Goal: Check status: Check status

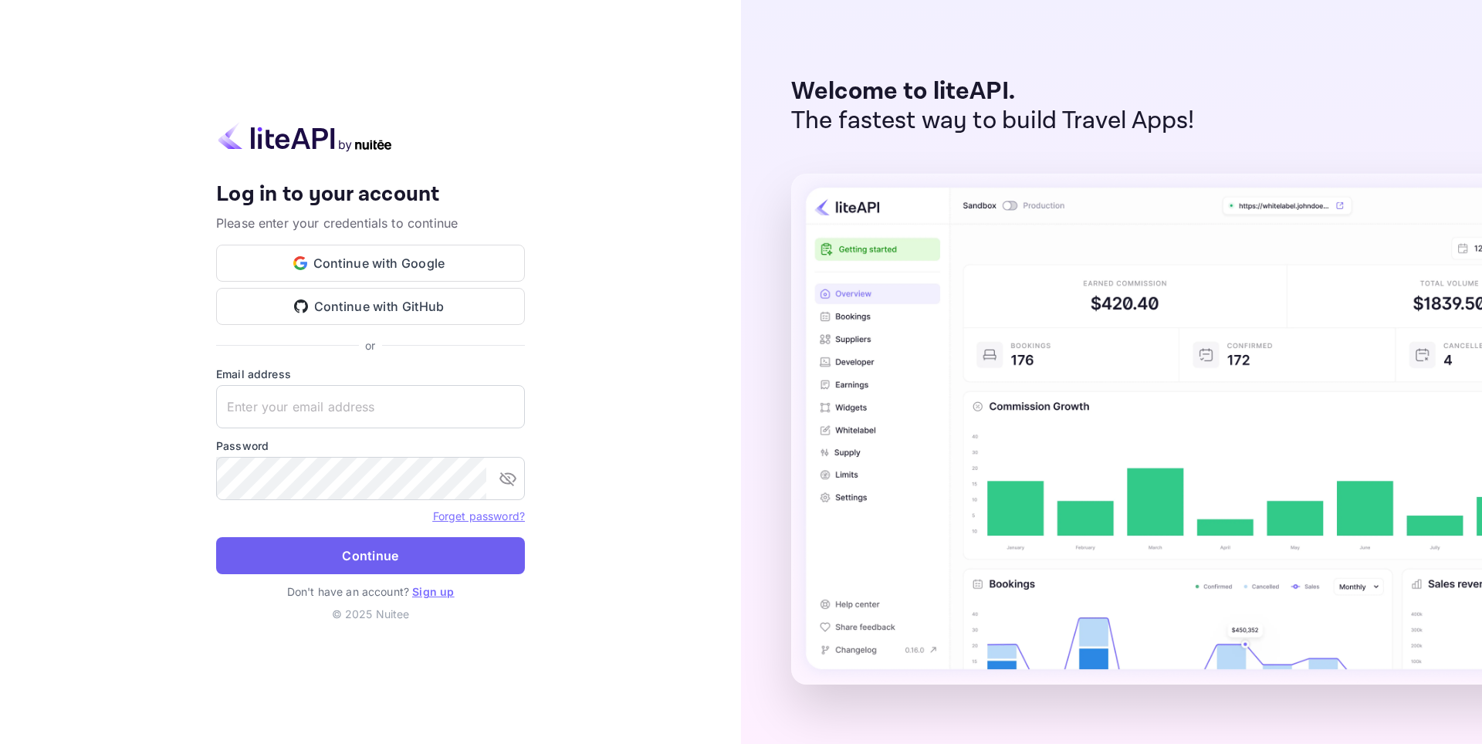
type input "[EMAIL_ADDRESS][DOMAIN_NAME]"
click at [350, 549] on button "Continue" at bounding box center [370, 555] width 309 height 37
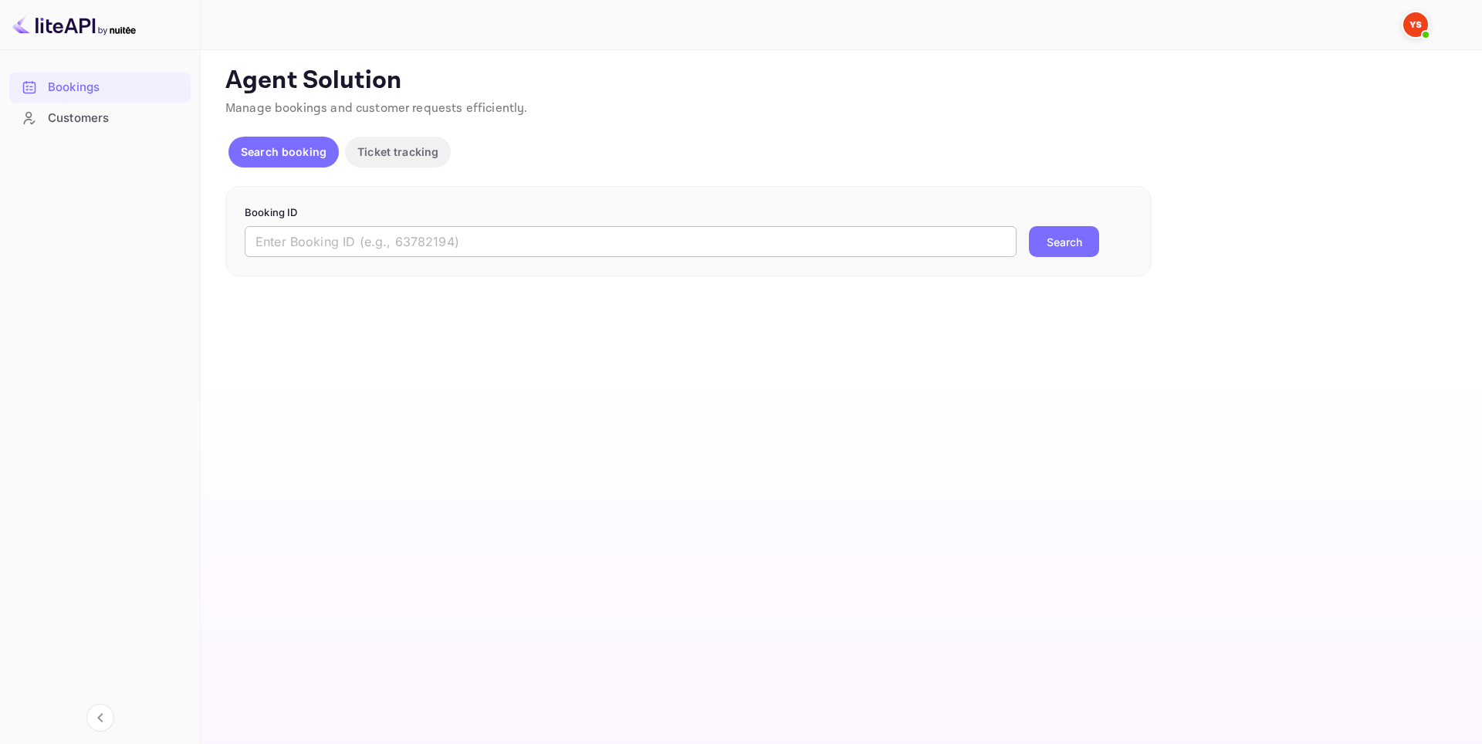
click at [343, 232] on input "text" at bounding box center [631, 241] width 772 height 31
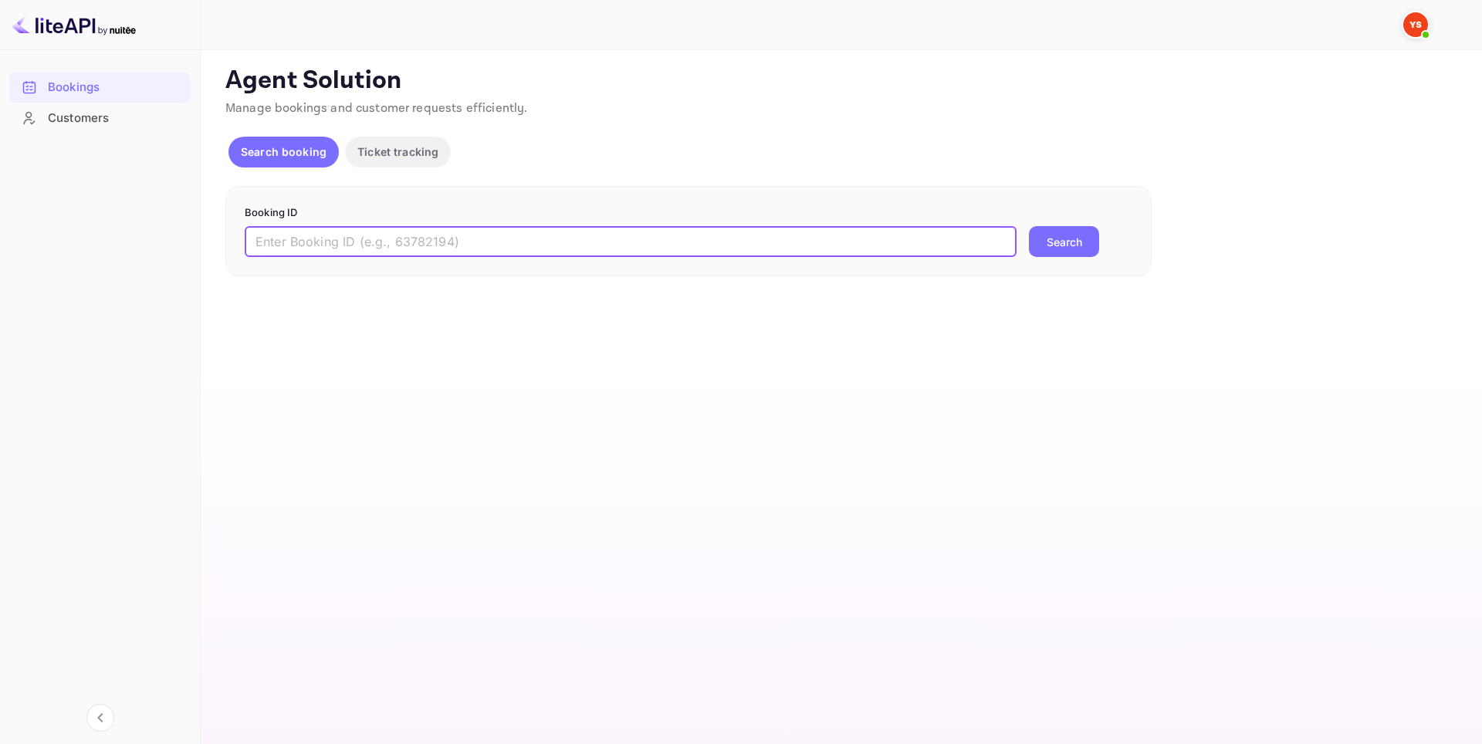
paste input "9809578"
type input "9809578"
drag, startPoint x: 1046, startPoint y: 251, endPoint x: 1031, endPoint y: 254, distance: 15.7
click at [1046, 251] on button "Search" at bounding box center [1064, 241] width 70 height 31
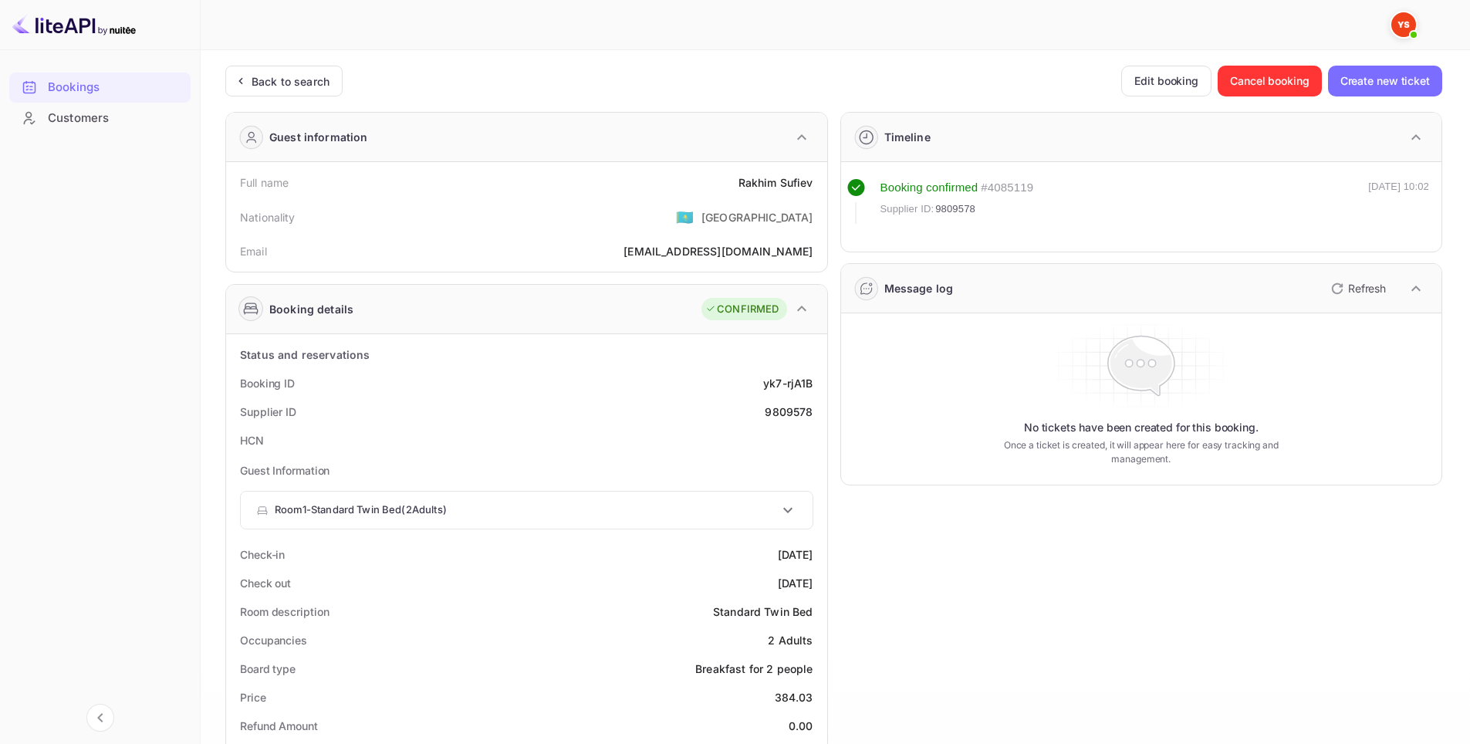
click at [722, 512] on div "Room 1 - Standard Twin Bed ( 2 Adults )" at bounding box center [517, 509] width 522 height 15
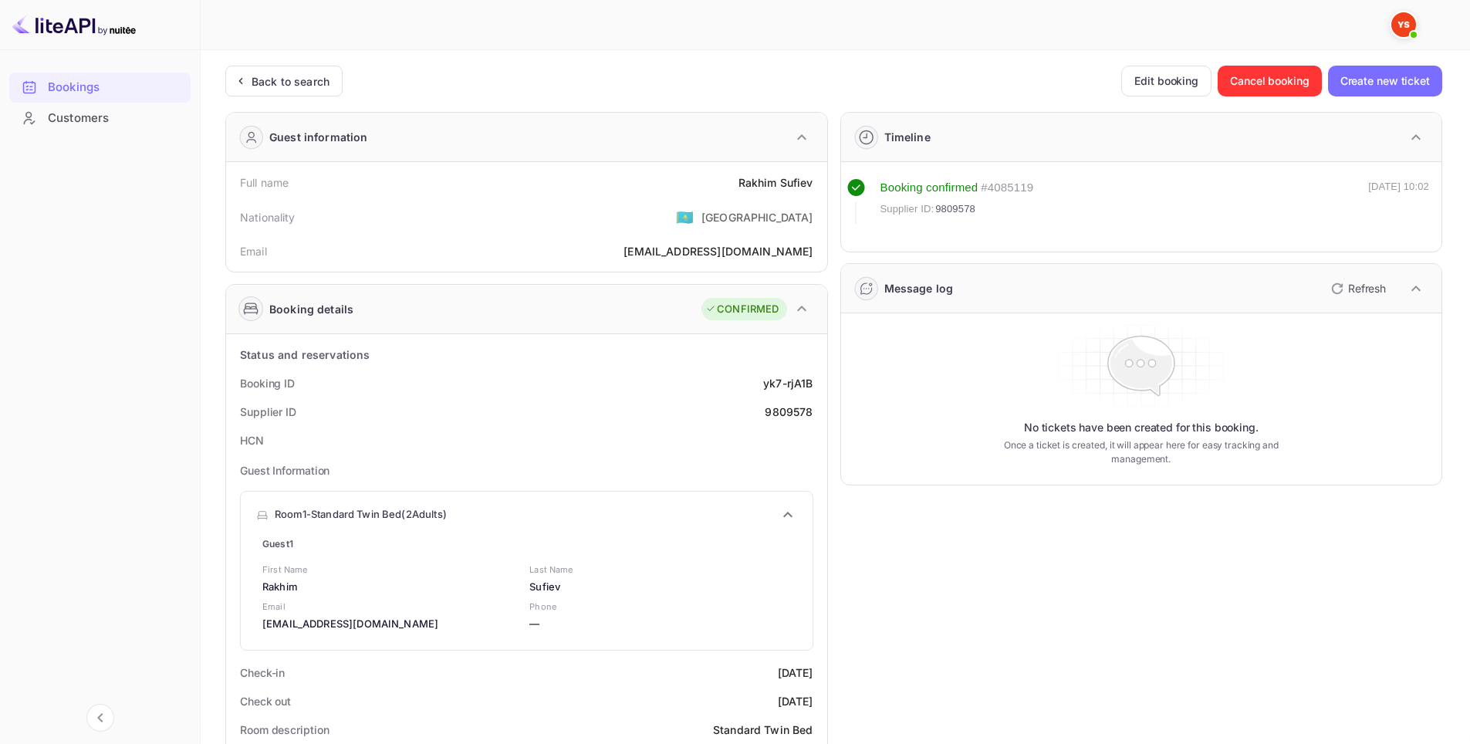
click at [762, 515] on div "Room 1 - Standard Twin Bed ( 2 Adults )" at bounding box center [517, 514] width 522 height 15
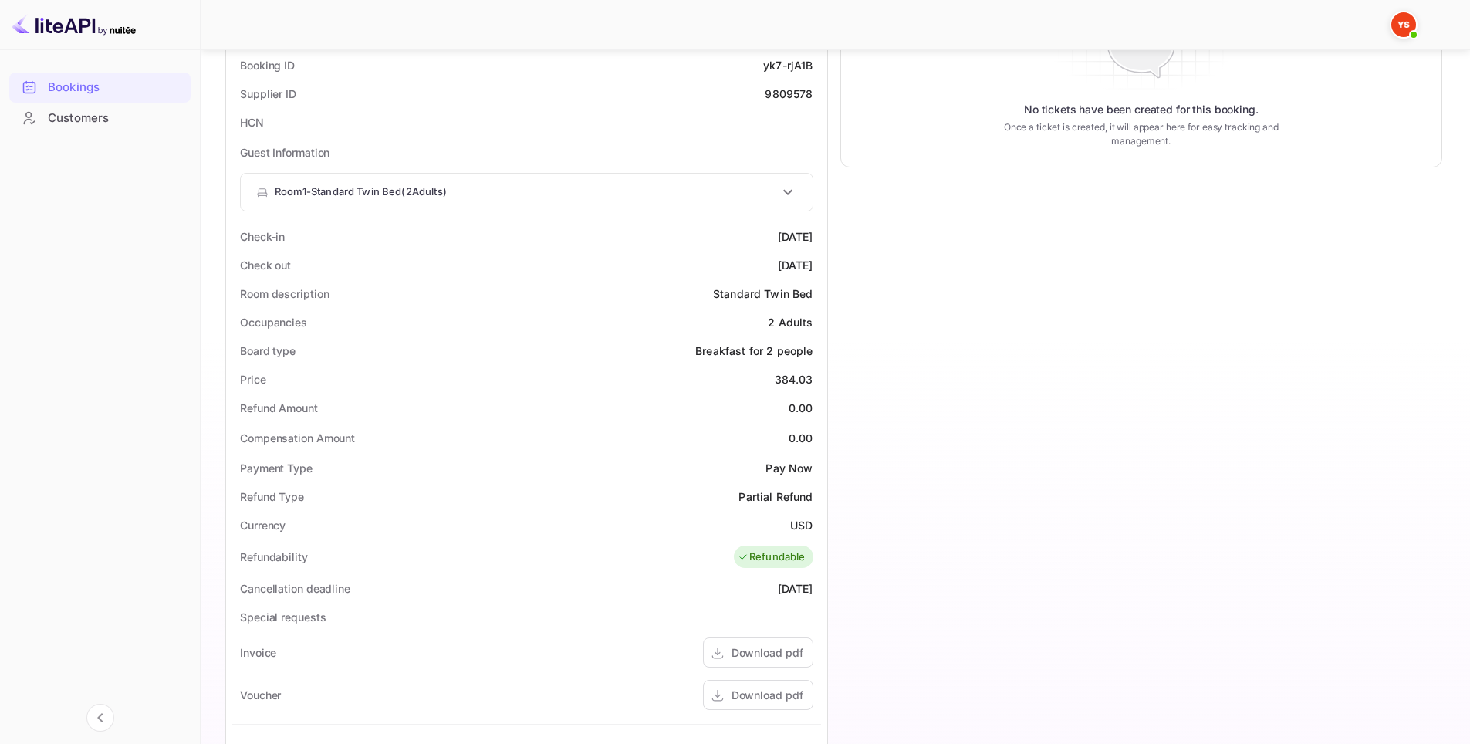
scroll to position [539, 0]
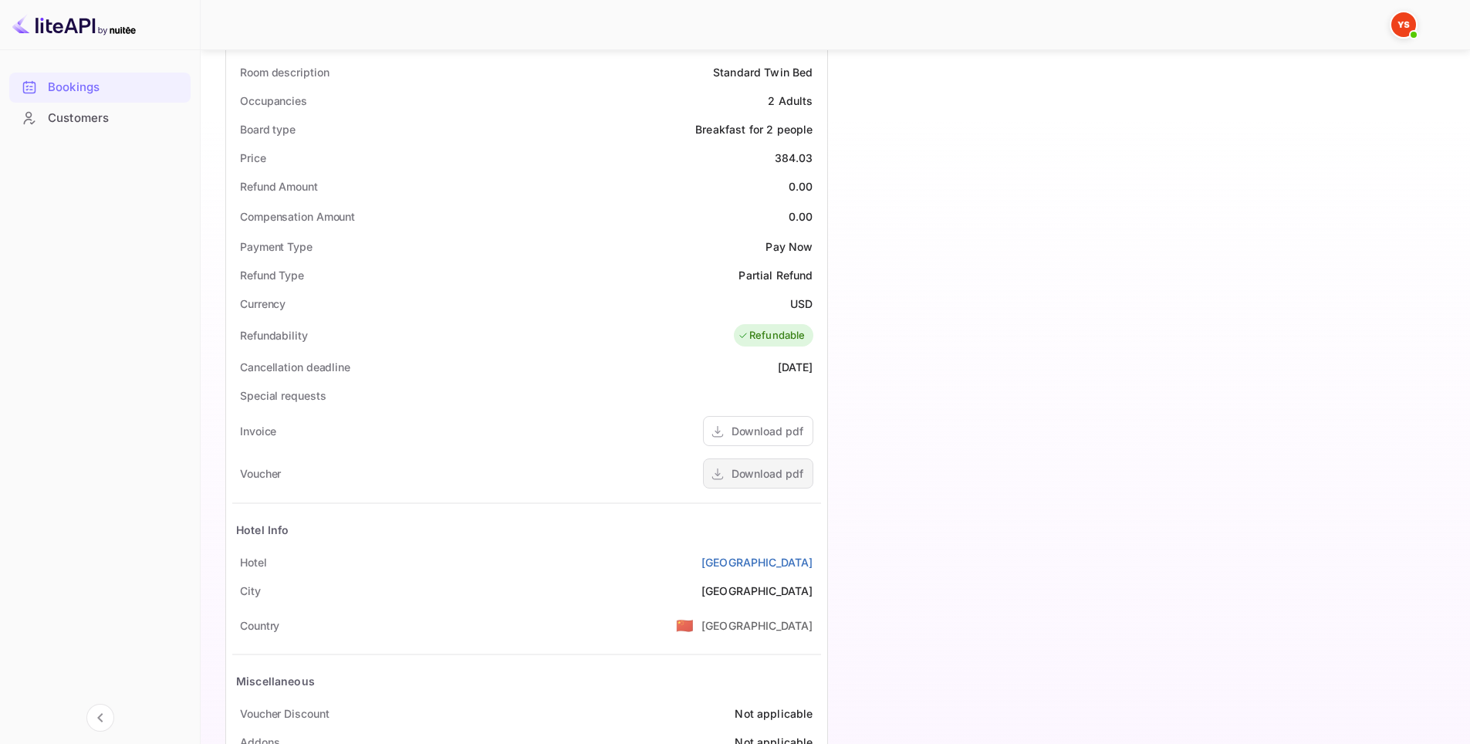
click at [764, 484] on div "Download pdf" at bounding box center [758, 473] width 110 height 30
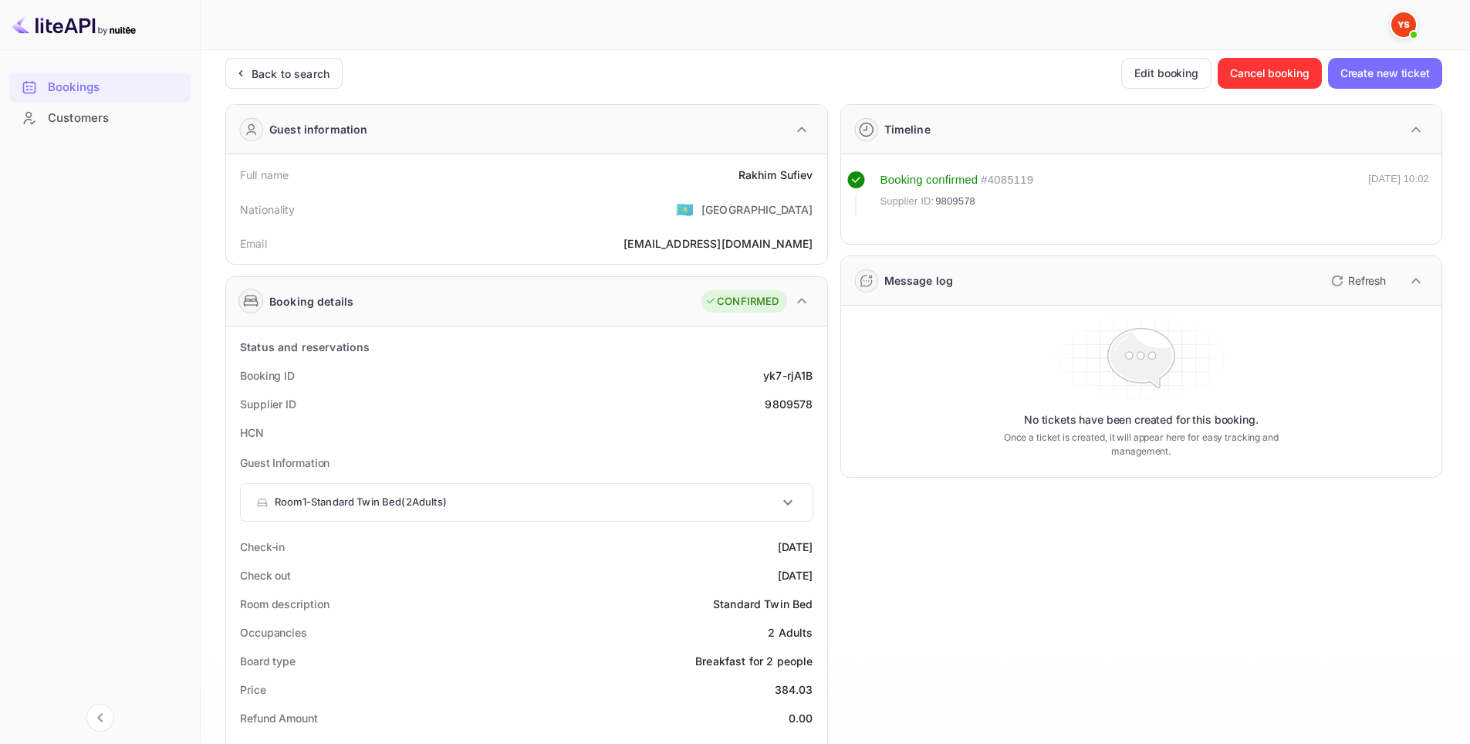
scroll to position [0, 0]
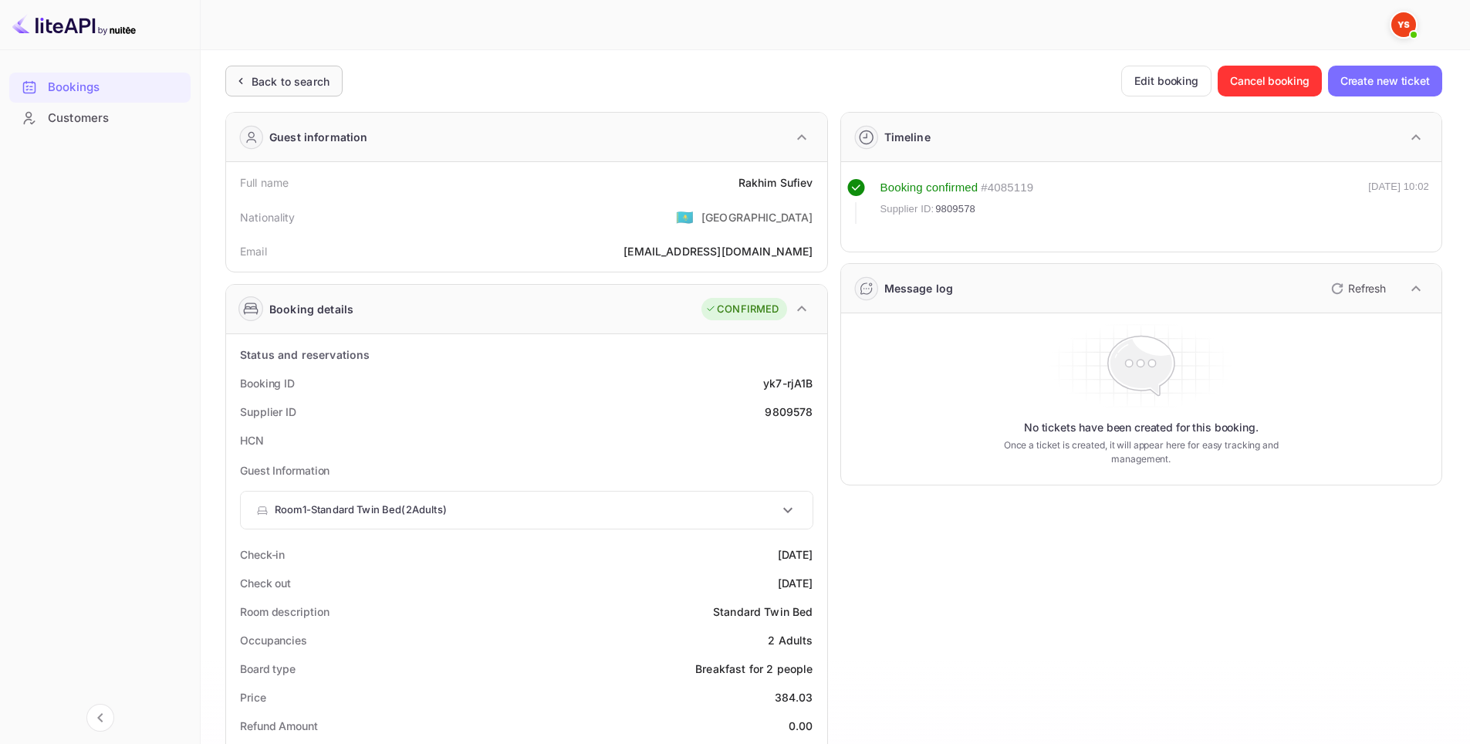
click at [277, 93] on div "Back to search" at bounding box center [283, 81] width 117 height 31
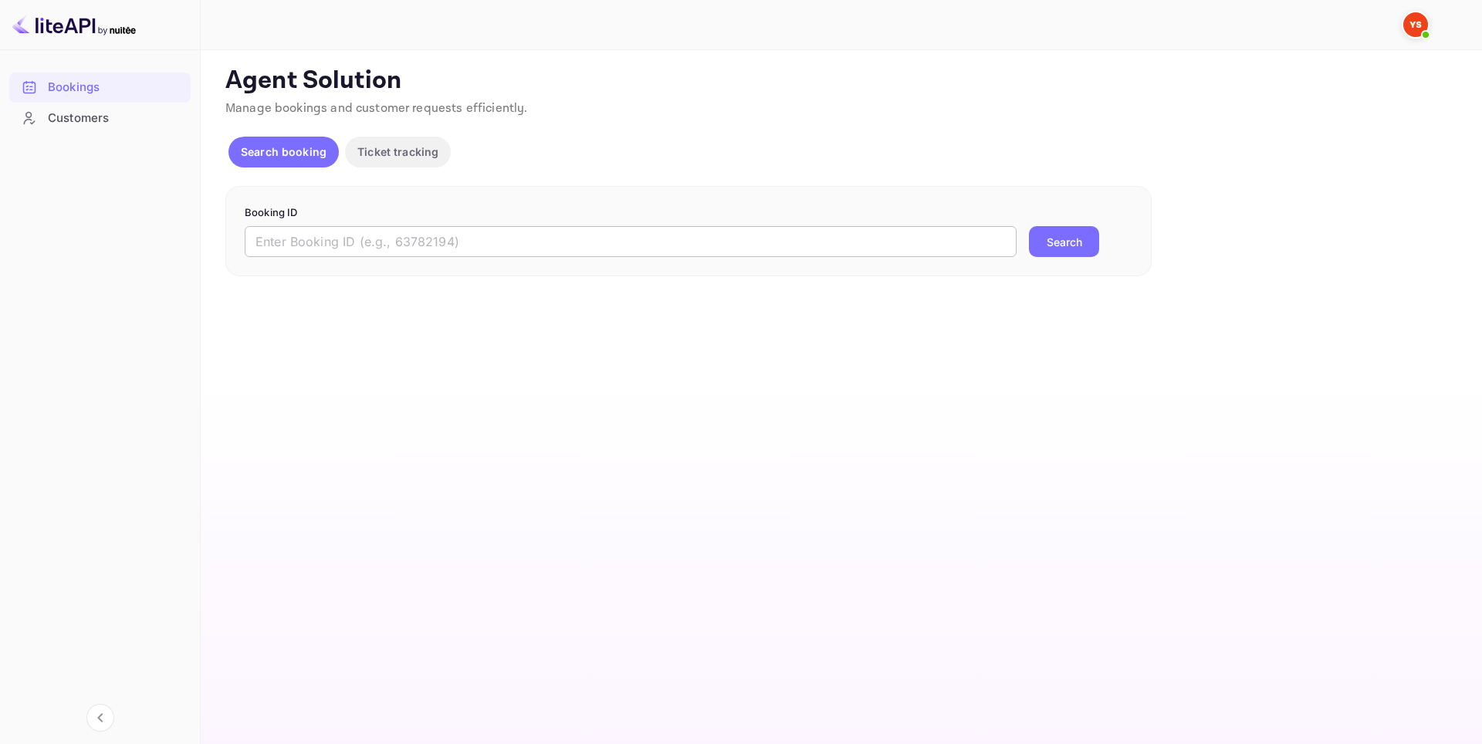
click at [444, 235] on input "text" at bounding box center [631, 241] width 772 height 31
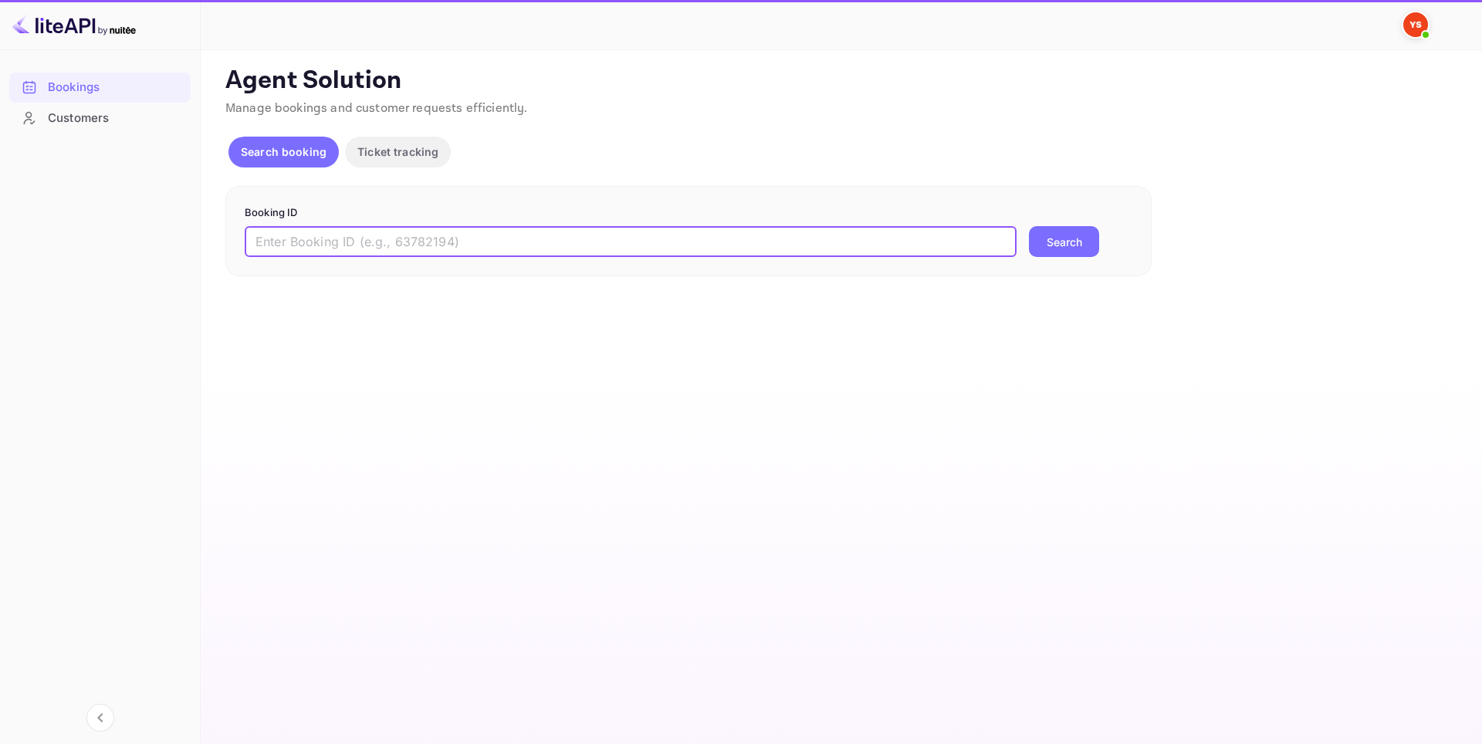
paste input "9809578"
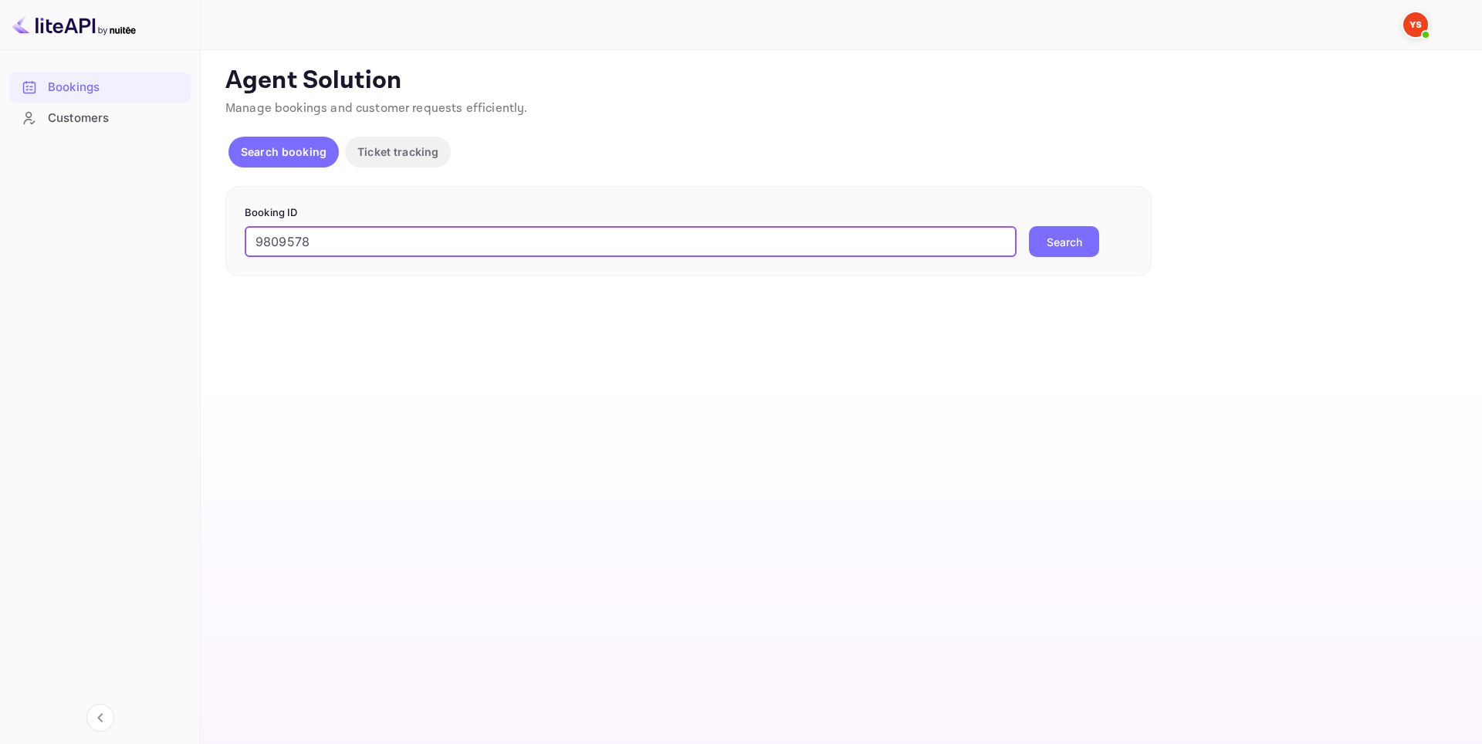
type input "9809578"
click at [1080, 240] on button "Search" at bounding box center [1064, 241] width 70 height 31
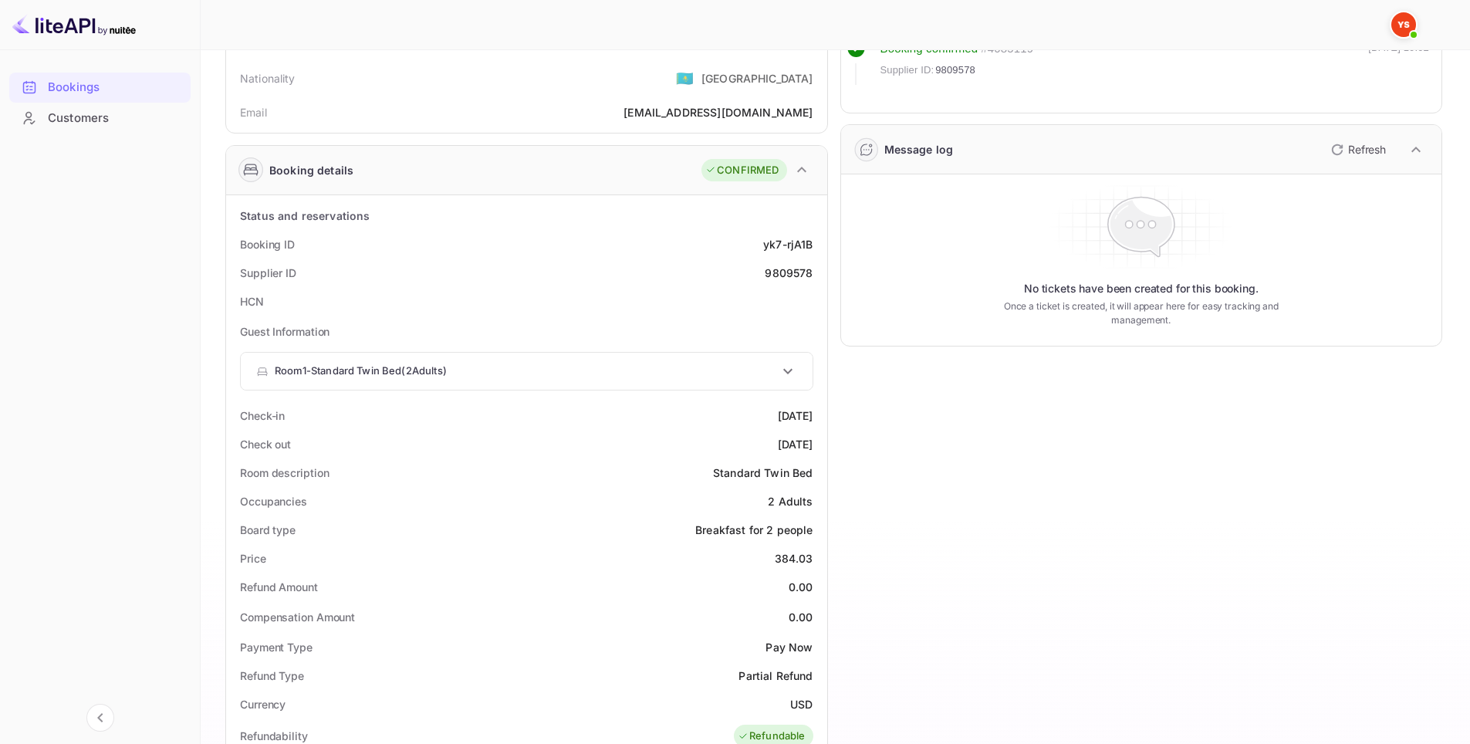
scroll to position [617, 0]
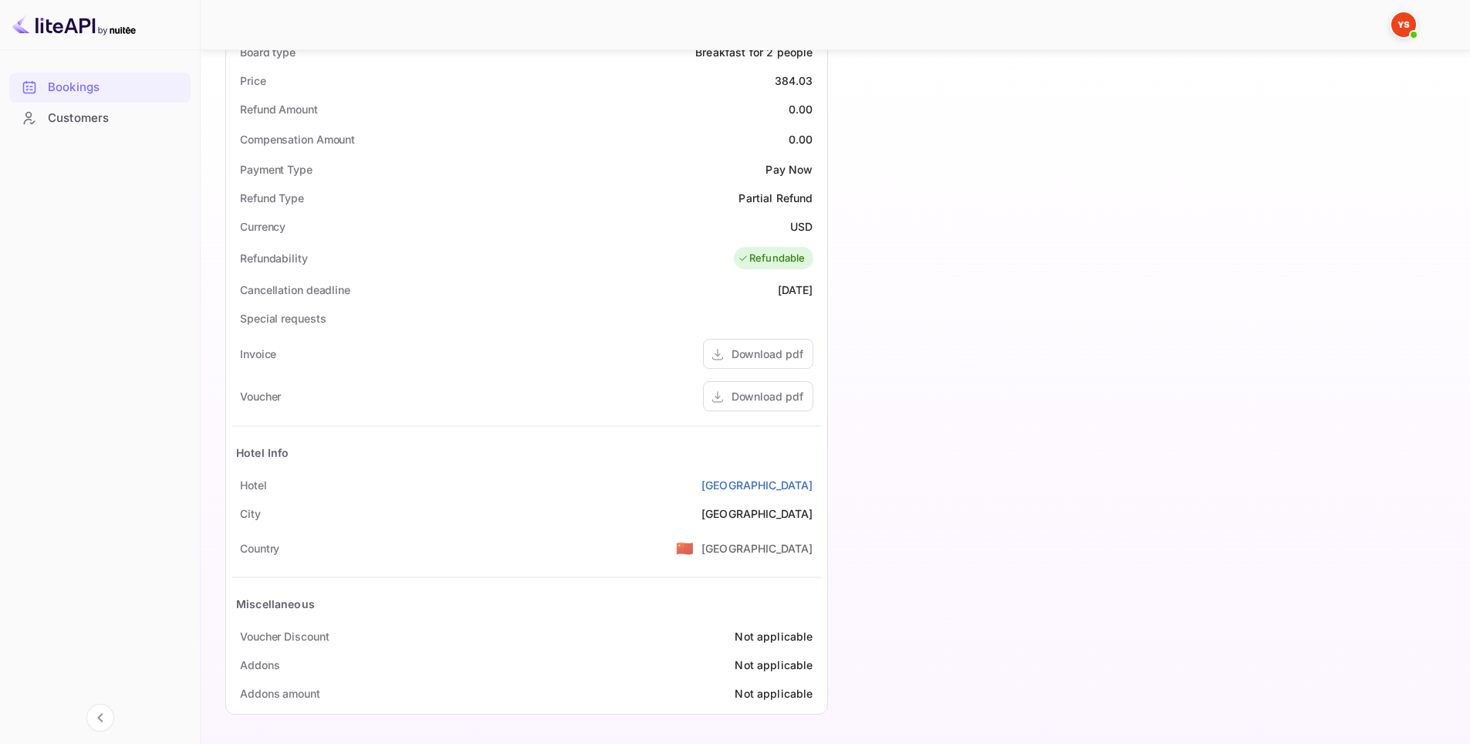
drag, startPoint x: 599, startPoint y: 479, endPoint x: 821, endPoint y: 479, distance: 222.2
click at [821, 479] on div "Status and reservations Booking ID yk7-rjA1B Supplier ID 9809578 HCN Guest Info…" at bounding box center [526, 216] width 601 height 996
copy link "[GEOGRAPHIC_DATA]"
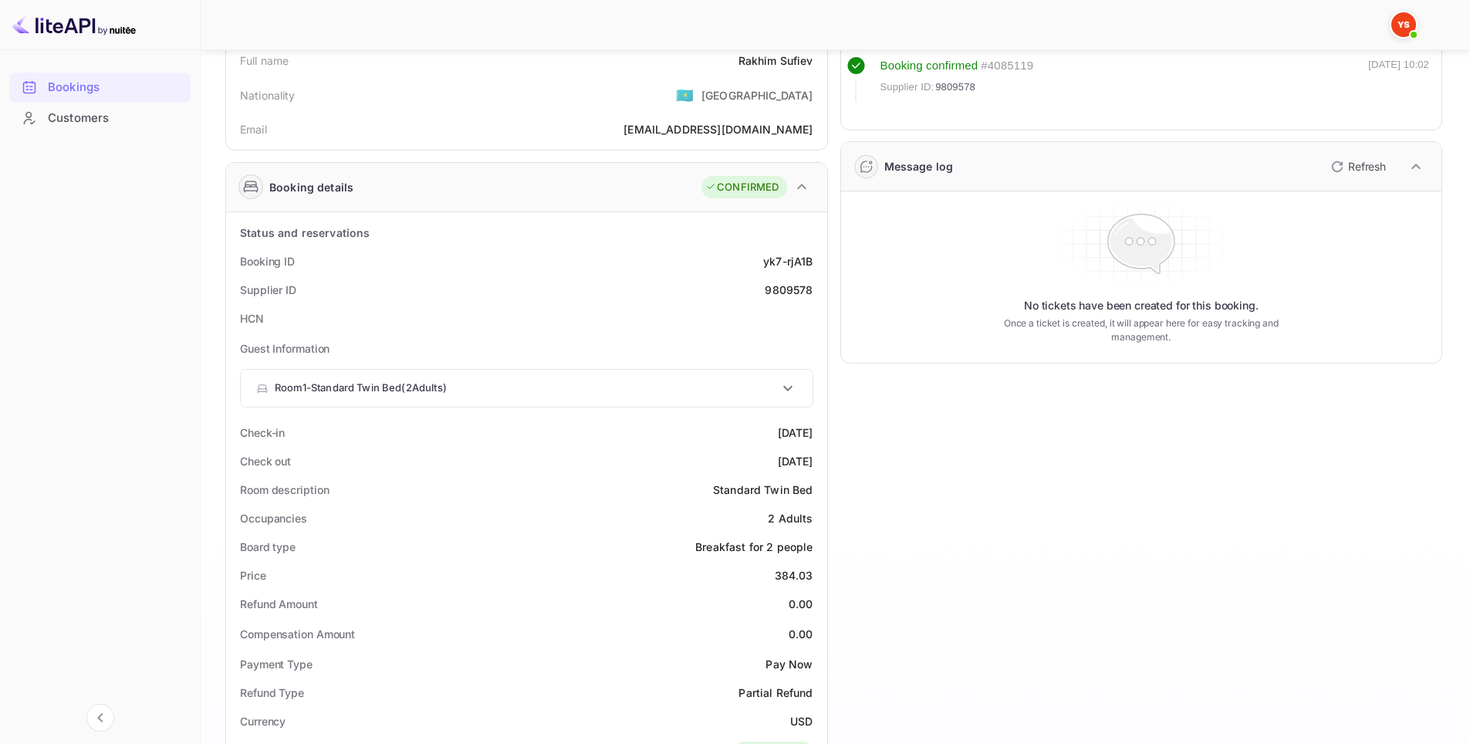
scroll to position [0, 0]
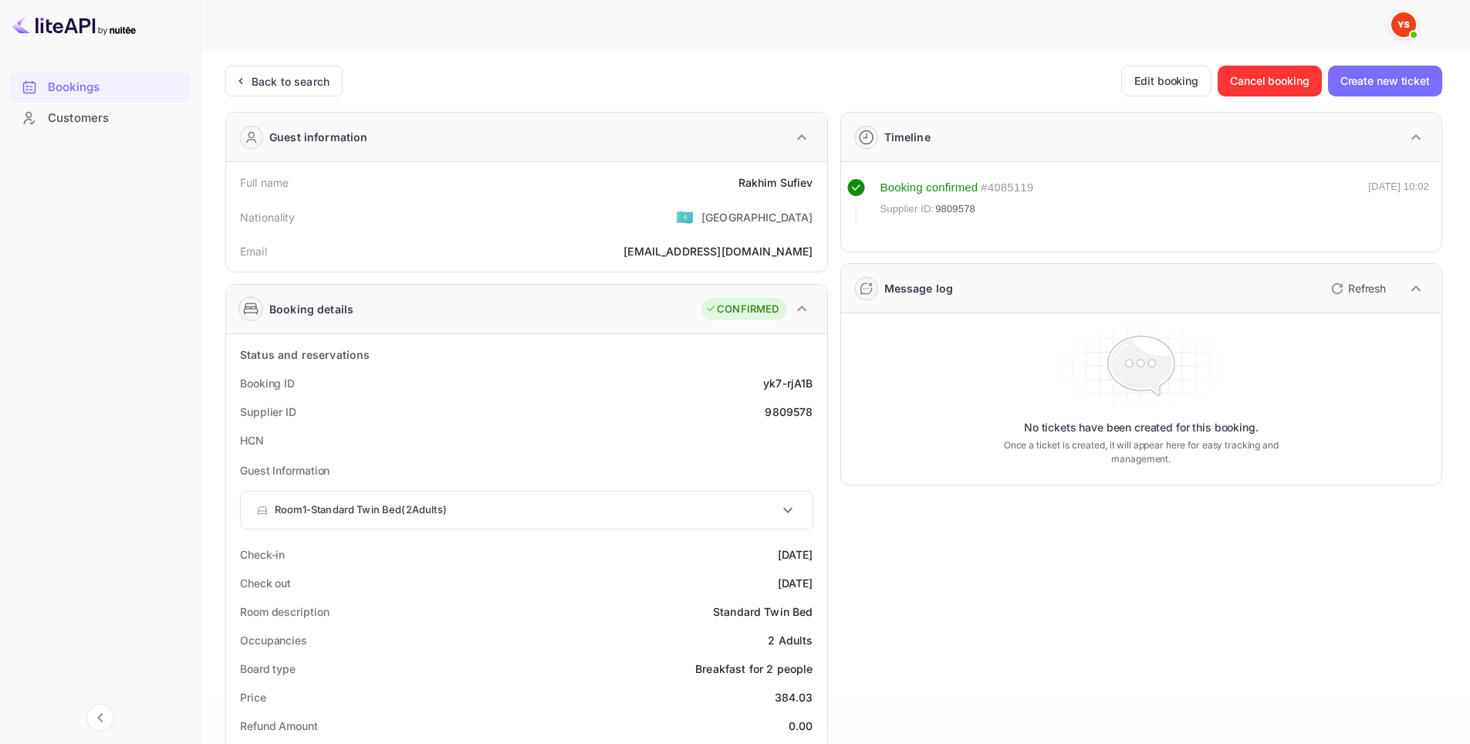
click at [789, 412] on div "9809578" at bounding box center [789, 412] width 48 height 16
click at [789, 413] on div "9809578" at bounding box center [789, 412] width 48 height 16
copy div "9809578"
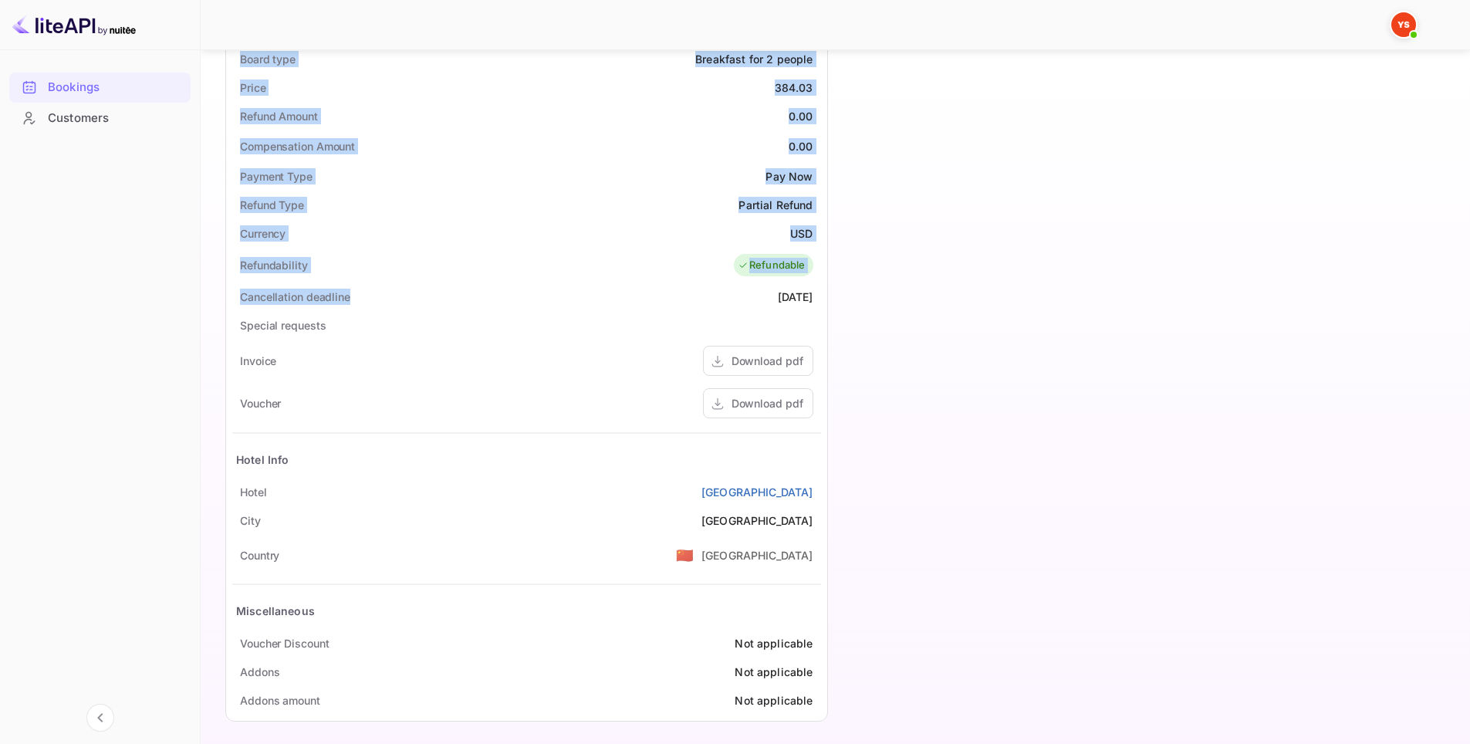
scroll to position [617, 0]
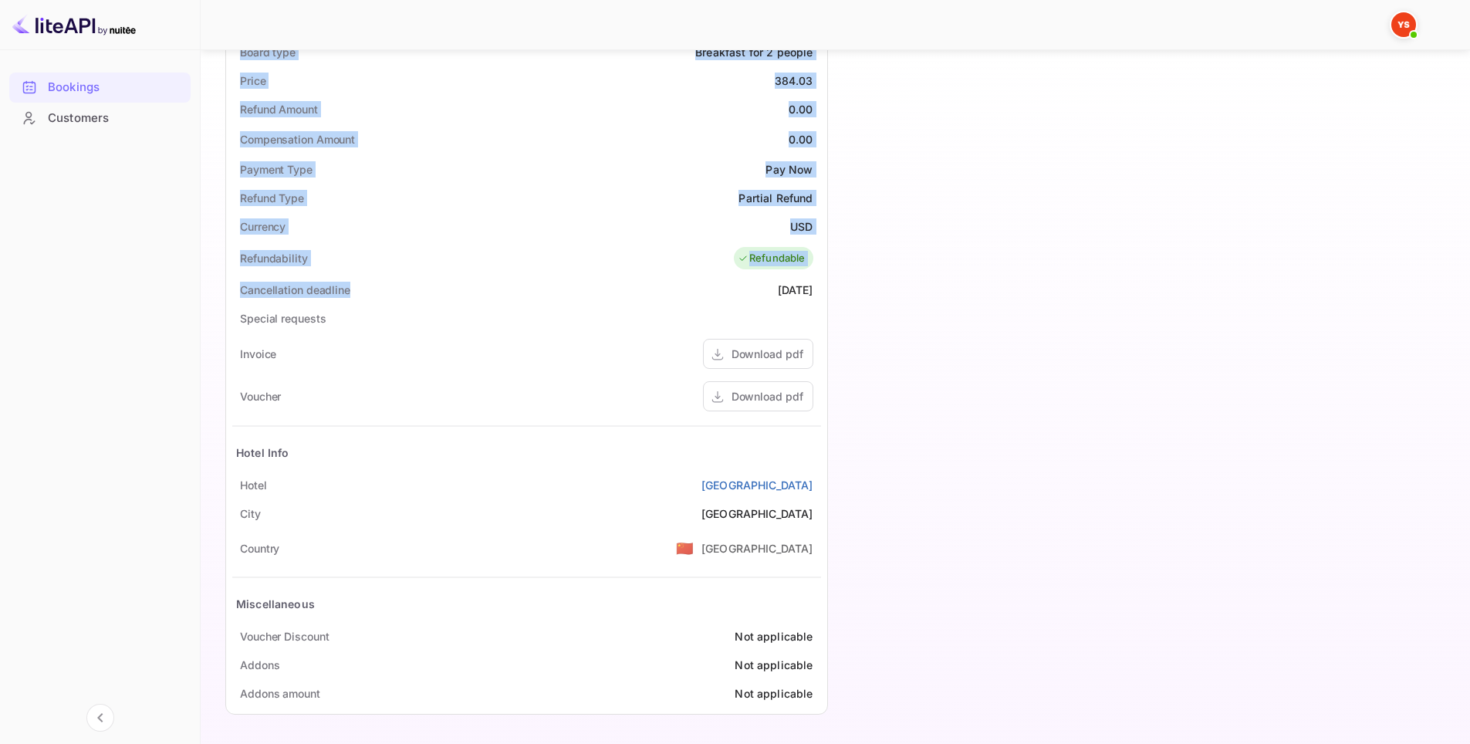
drag, startPoint x: 222, startPoint y: 186, endPoint x: 819, endPoint y: 484, distance: 667.4
click at [819, 484] on div "Ticket Affiliate URL [URL][DOMAIN_NAME] Business partner name Nuitee Travel Cus…" at bounding box center [835, 87] width 1232 height 1276
copy div "Full name [PERSON_NAME] Nationality 🇰🇿 [DEMOGRAPHIC_DATA] Email [EMAIL_ADDRESS]…"
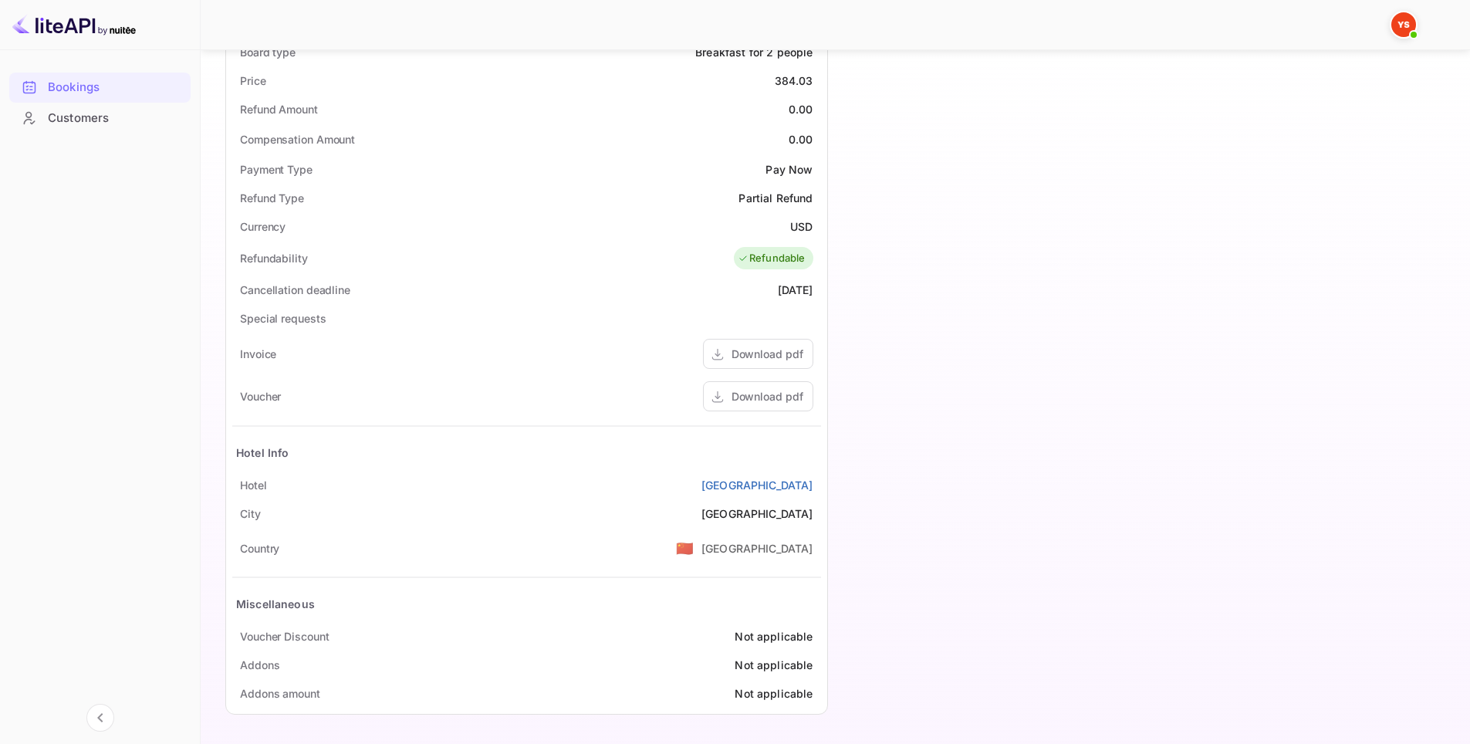
click at [943, 391] on div "Timeline Booking confirmed # 4085119 Supplier ID: 9809578 [DATE] 10:02 Message …" at bounding box center [1135, 104] width 615 height 1242
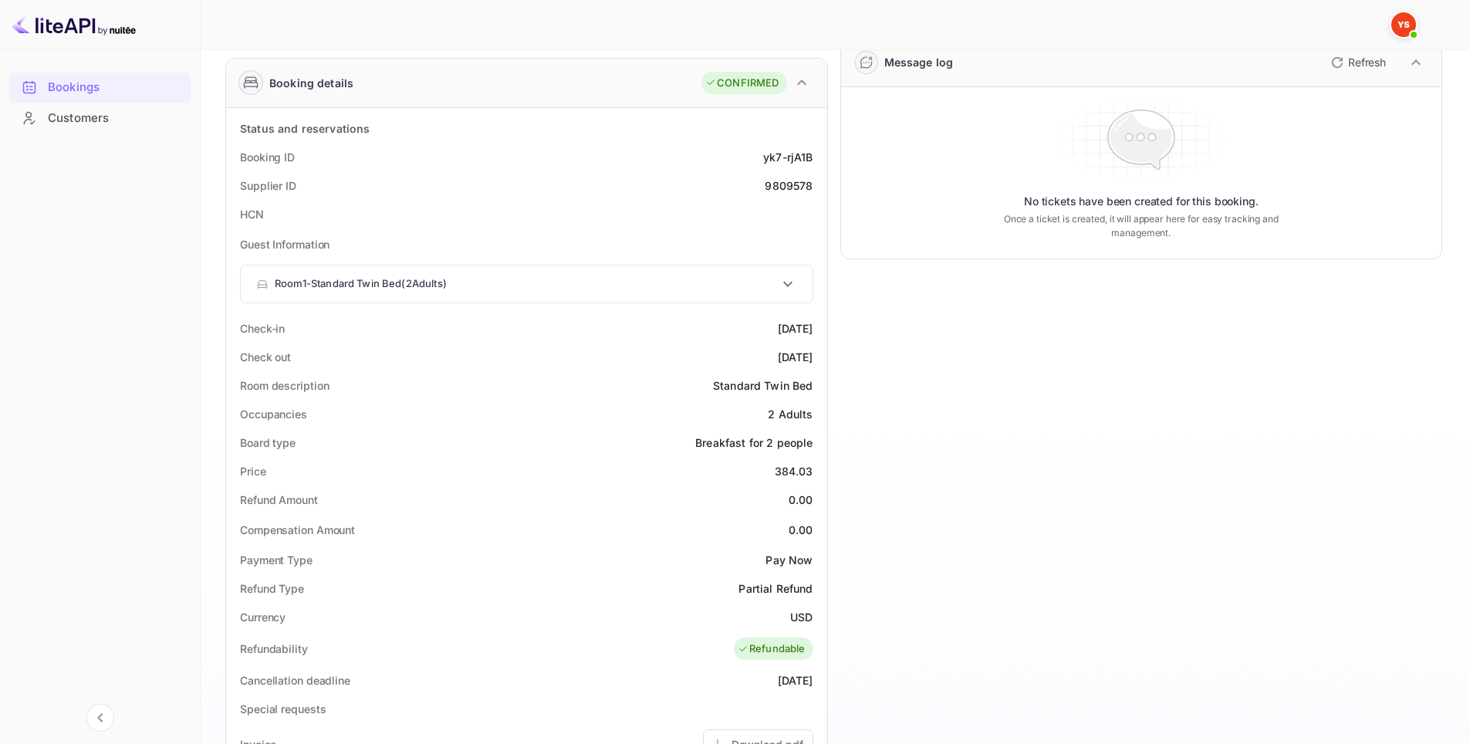
scroll to position [463, 0]
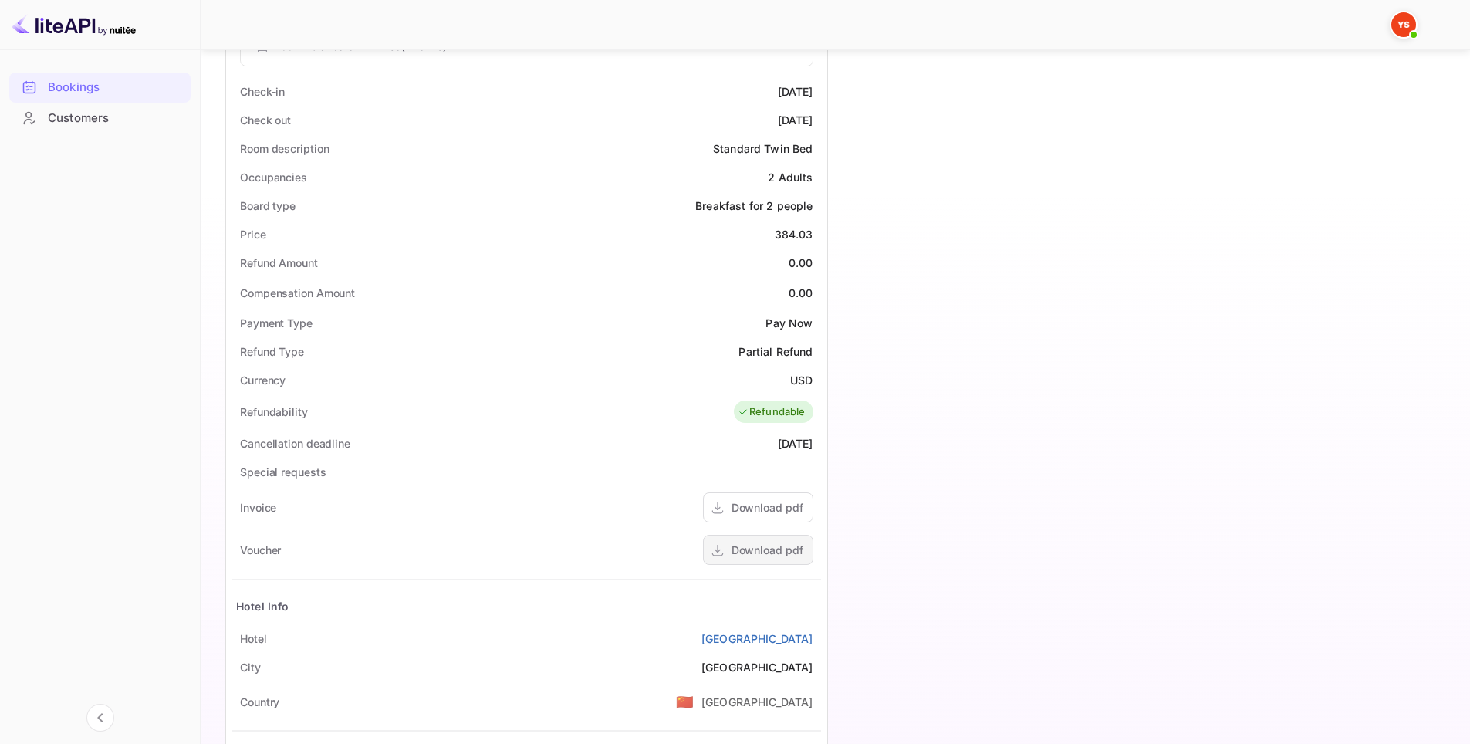
click at [776, 561] on div "Download pdf" at bounding box center [758, 550] width 110 height 30
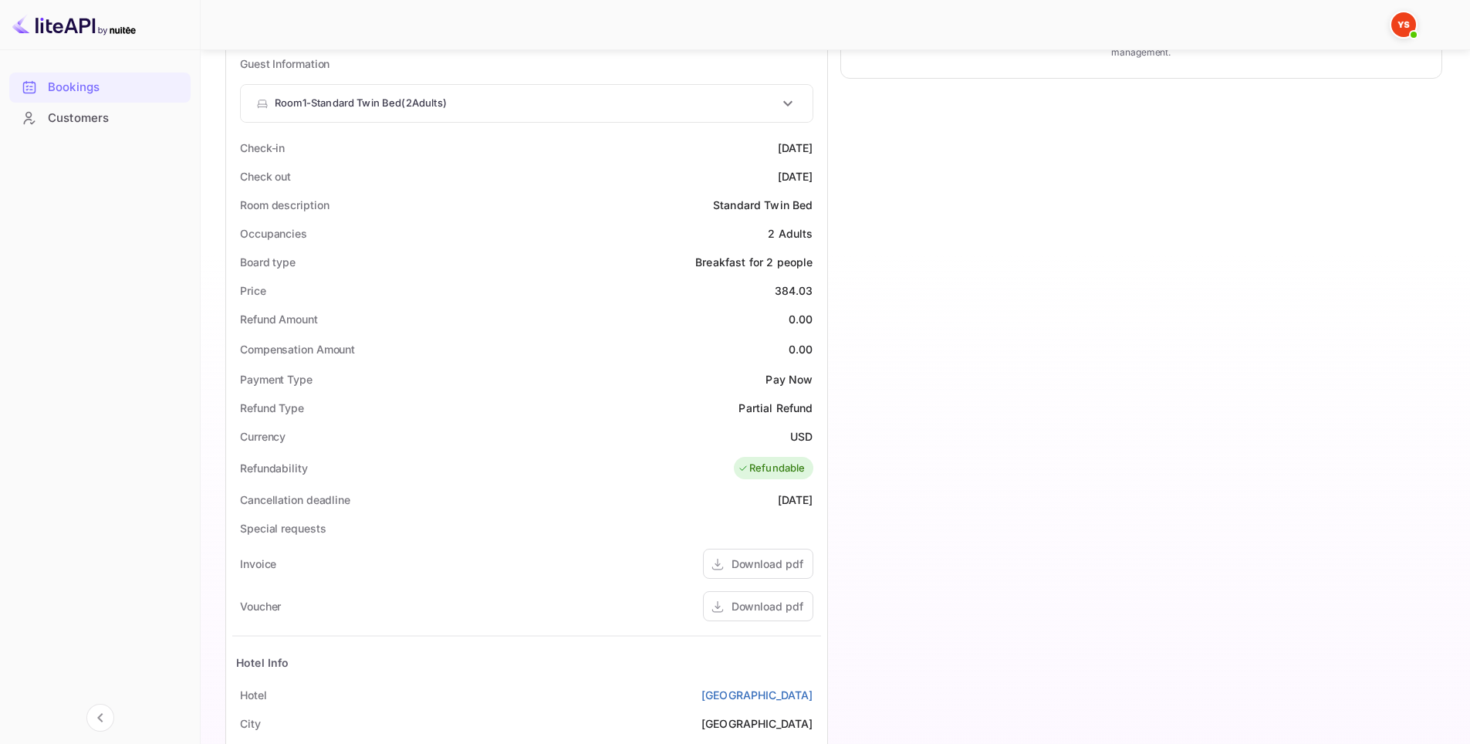
scroll to position [617, 0]
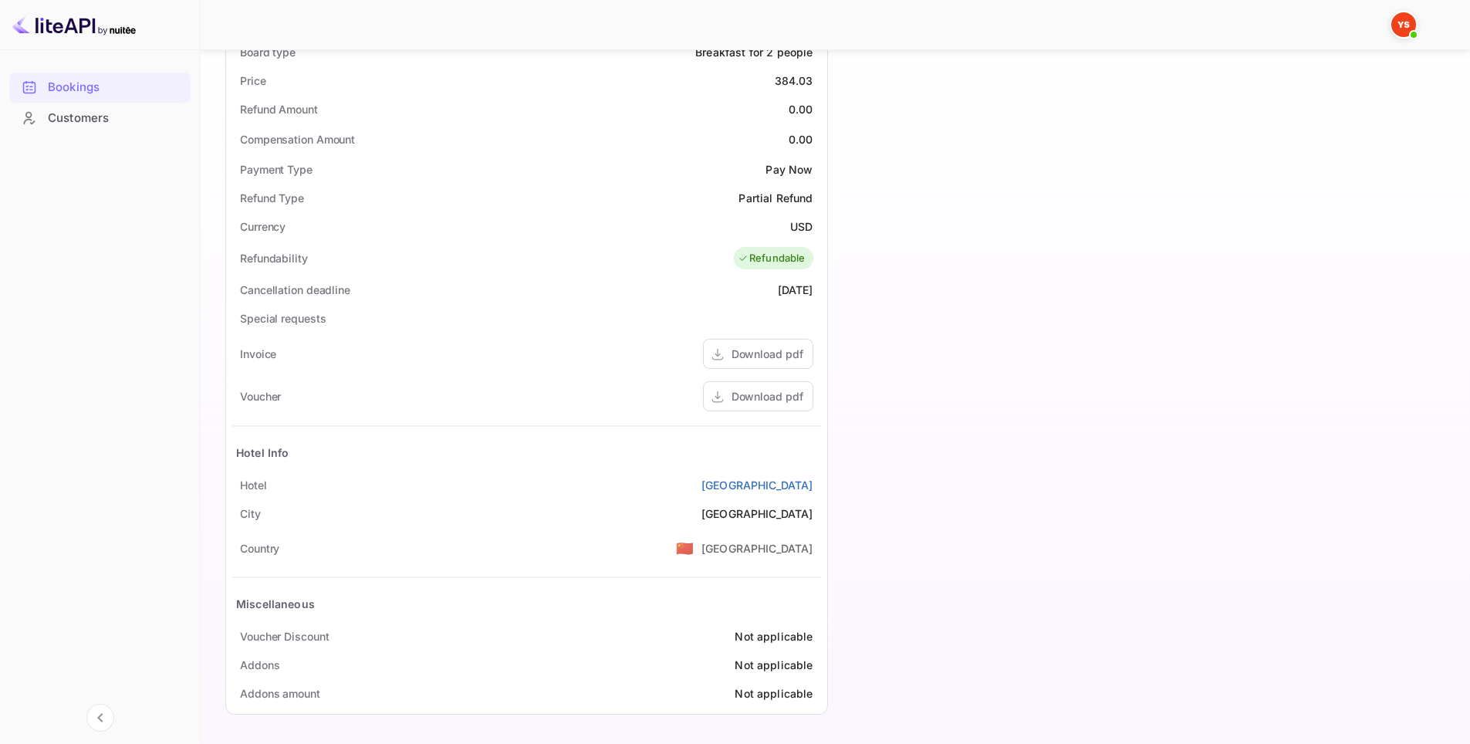
drag, startPoint x: 613, startPoint y: 483, endPoint x: 815, endPoint y: 490, distance: 201.5
click at [815, 490] on div "[GEOGRAPHIC_DATA]" at bounding box center [526, 485] width 589 height 29
copy link "[GEOGRAPHIC_DATA]"
